Goal: Information Seeking & Learning: Find contact information

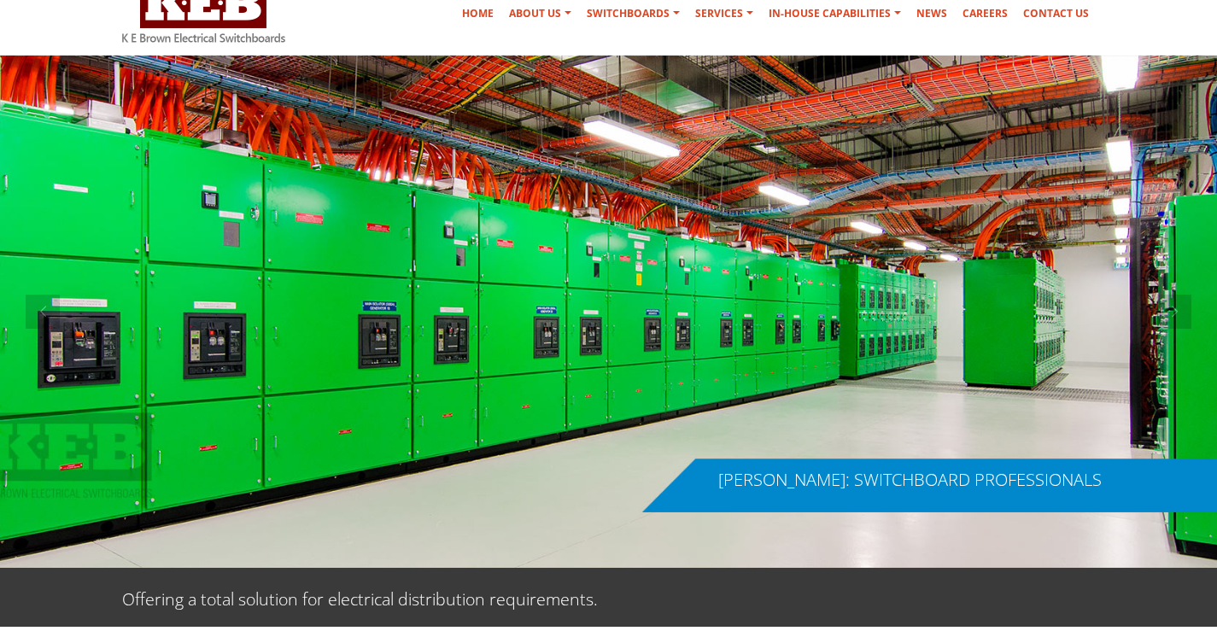
scroll to position [342, 0]
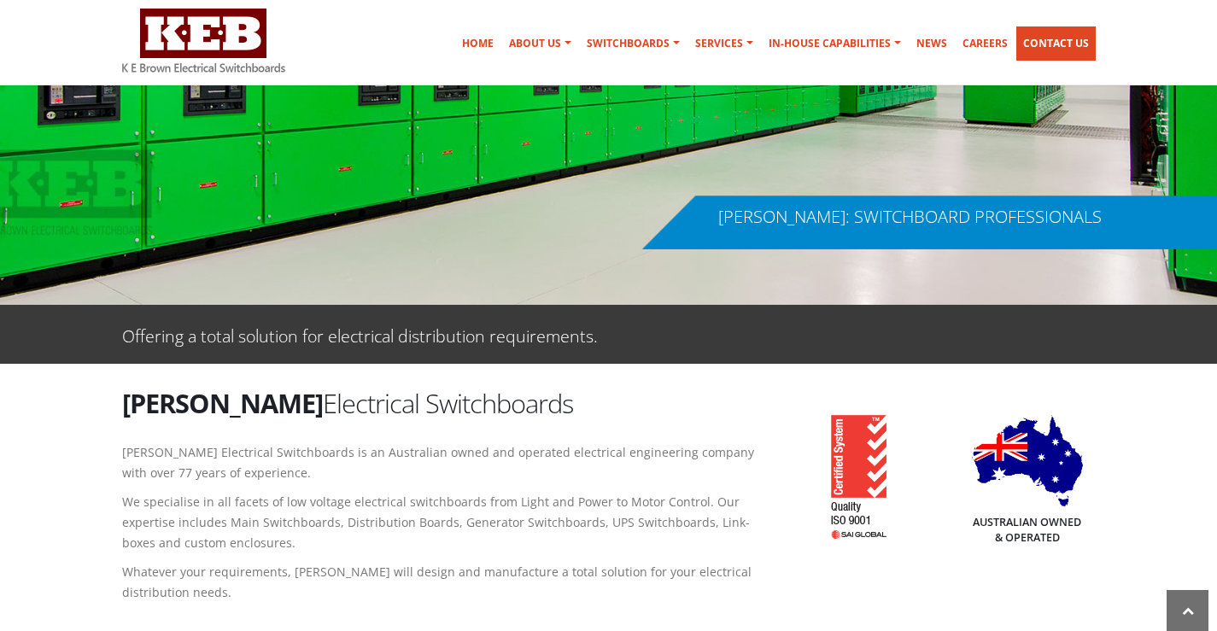
click at [1064, 41] on link "Contact Us" at bounding box center [1055, 43] width 79 height 34
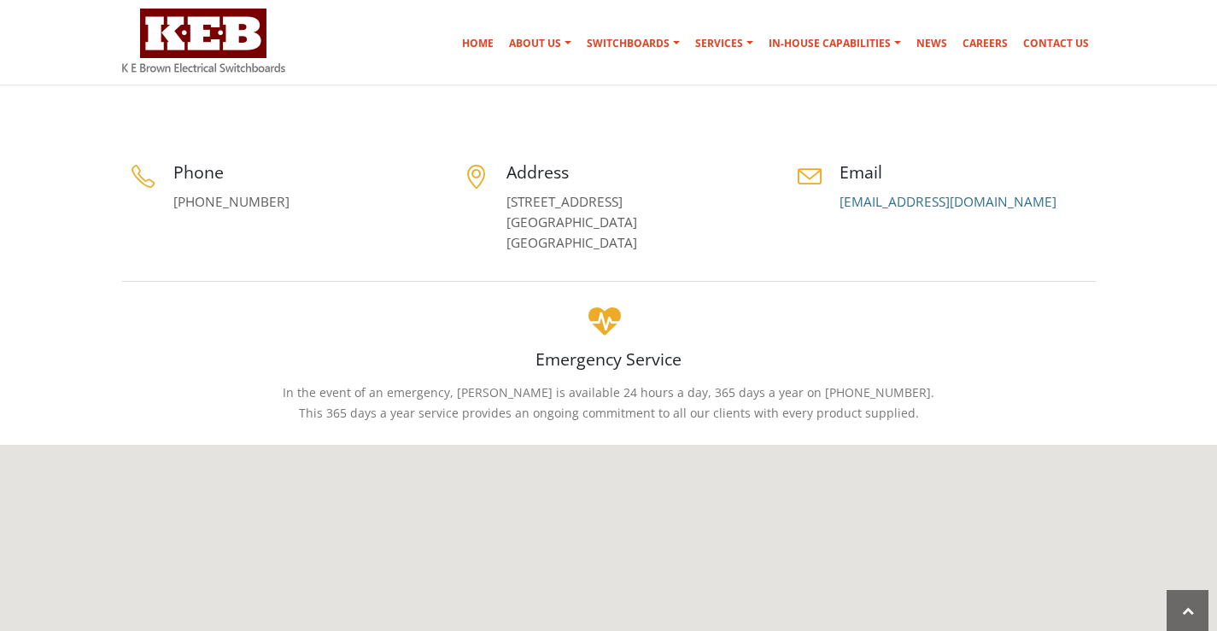
scroll to position [85, 0]
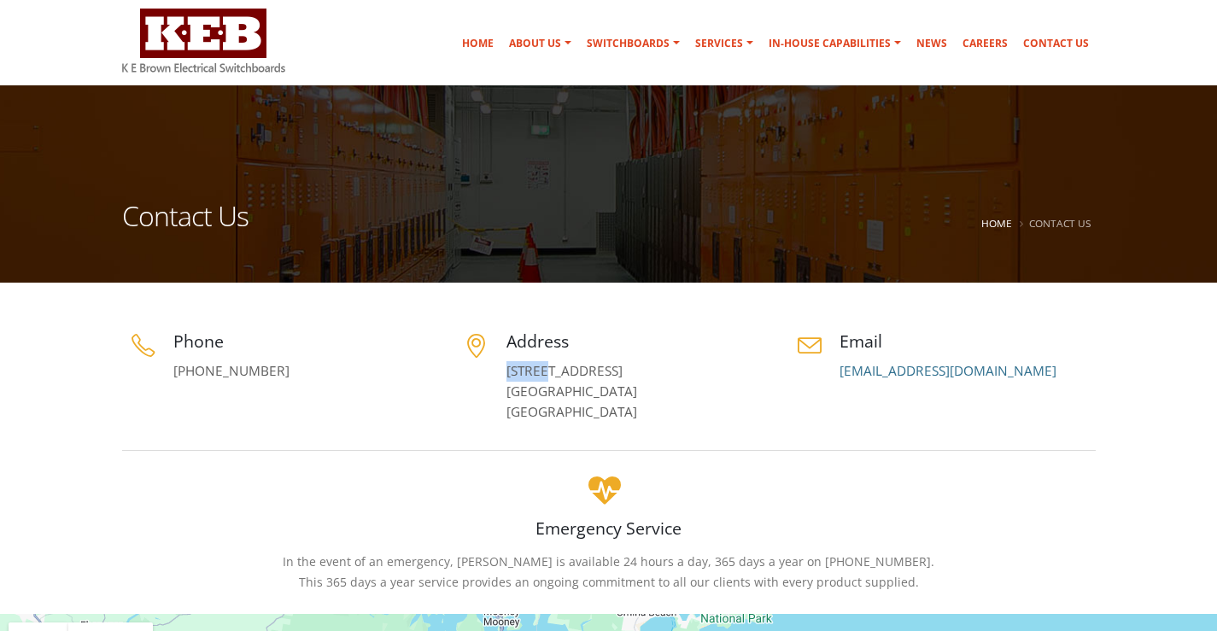
drag, startPoint x: 506, startPoint y: 372, endPoint x: 582, endPoint y: 372, distance: 75.2
click at [582, 372] on div "Address 5 Jubilee Avenue Warriewood, NSW 2102 Australia" at bounding box center [608, 376] width 307 height 93
click at [591, 400] on link "5 Jubilee Avenue Warriewood, NSW 2102 Australia" at bounding box center [571, 391] width 131 height 59
click at [497, 378] on div "Address 5 Jubilee Avenue Warriewood, NSW 2102 Australia" at bounding box center [608, 376] width 307 height 93
drag, startPoint x: 497, startPoint y: 376, endPoint x: 581, endPoint y: 372, distance: 83.8
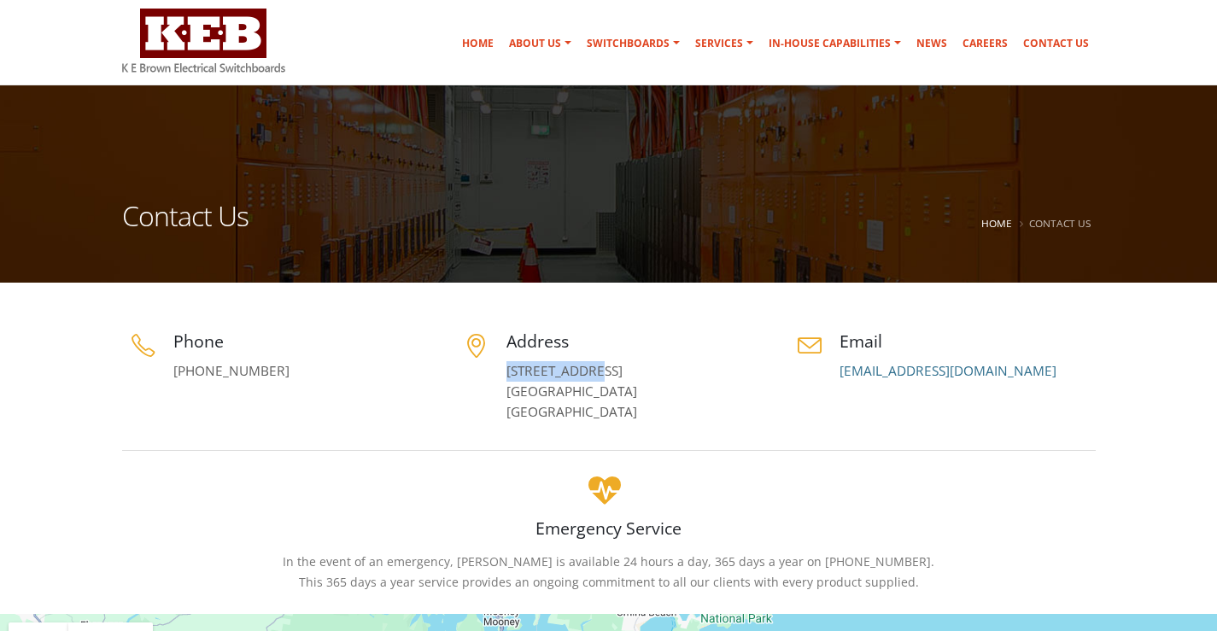
click at [581, 372] on div "Address 5 Jubilee Avenue Warriewood, NSW 2102 Australia" at bounding box center [608, 376] width 307 height 93
copy link "5 Jubilee Ave"
drag, startPoint x: 1021, startPoint y: 360, endPoint x: 953, endPoint y: 356, distance: 68.4
click at [968, 366] on div "Email switchboards@keb.com.au" at bounding box center [941, 356] width 307 height 52
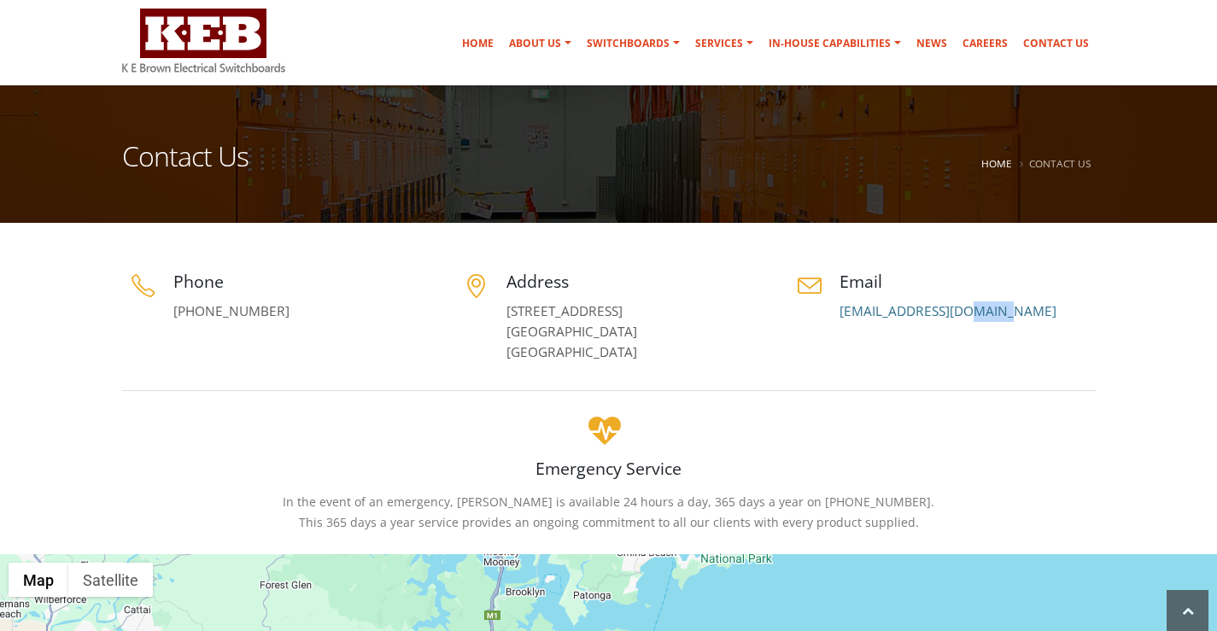
scroll to position [171, 0]
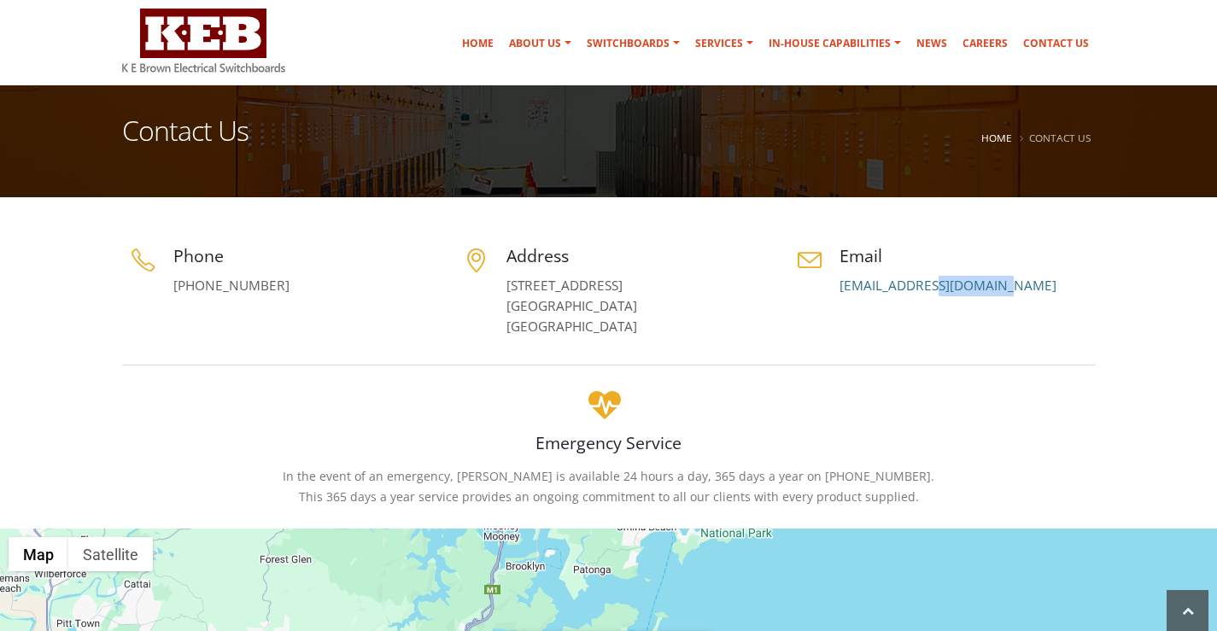
copy link "keb.com.au"
copy link "[EMAIL_ADDRESS][DOMAIN_NAME]"
